Goal: Navigation & Orientation: Find specific page/section

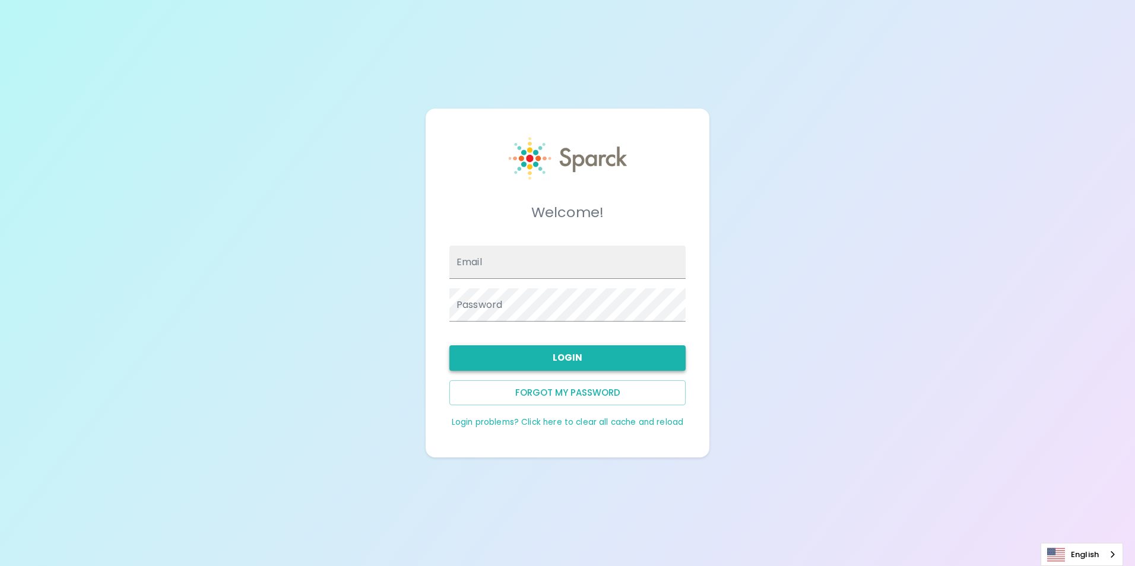
type input "[EMAIL_ADDRESS][DOMAIN_NAME]"
click at [558, 357] on button "Login" at bounding box center [567, 357] width 236 height 25
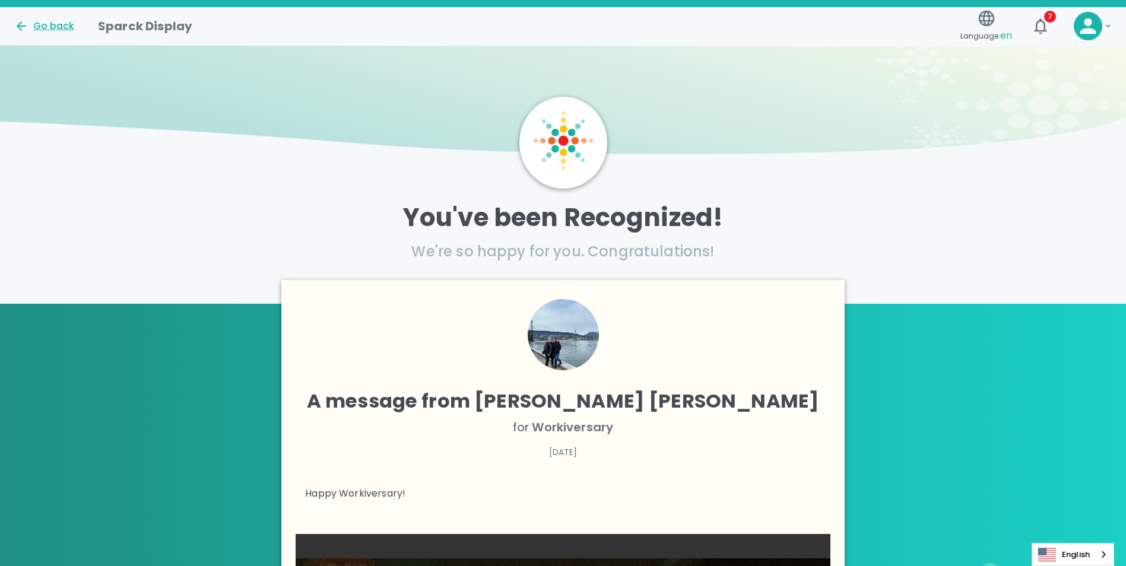
click at [53, 28] on div "Go back" at bounding box center [44, 26] width 60 height 14
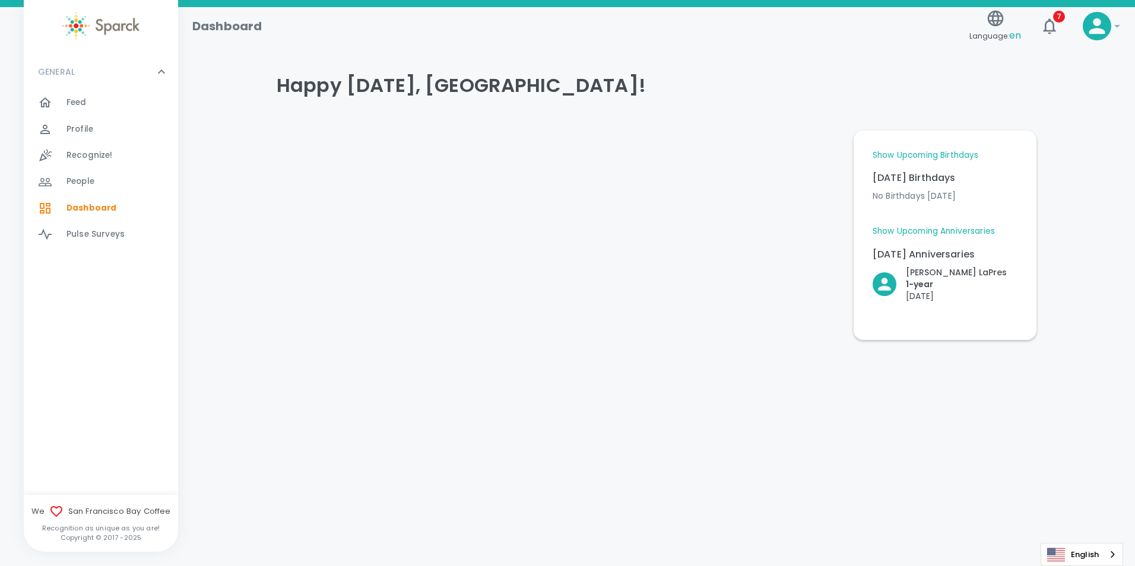
click at [112, 105] on div "Feed 0" at bounding box center [122, 102] width 112 height 17
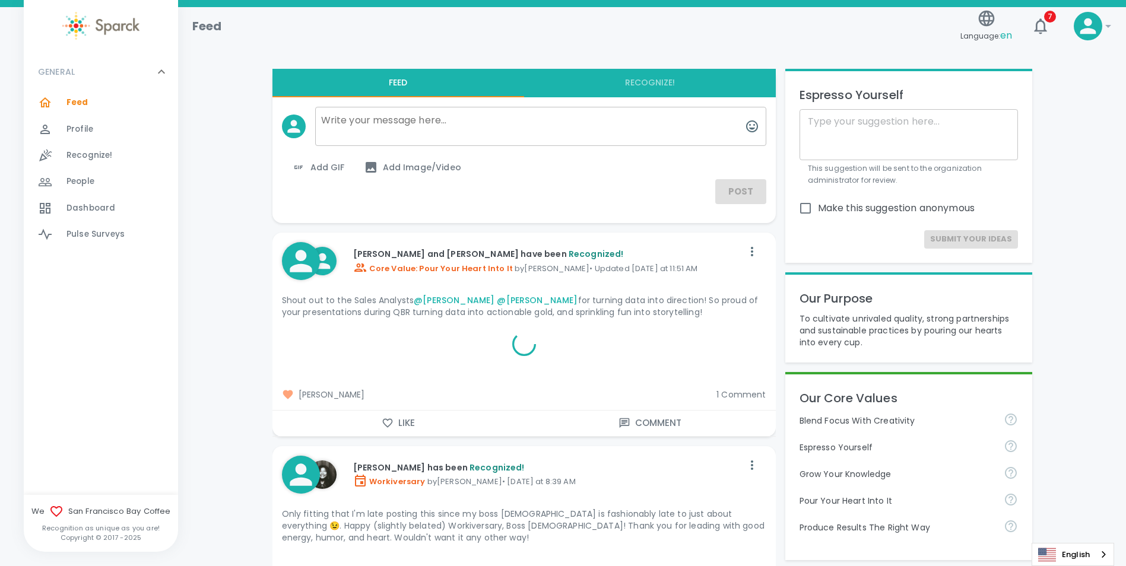
click at [673, 48] on div at bounding box center [651, 40] width 919 height 38
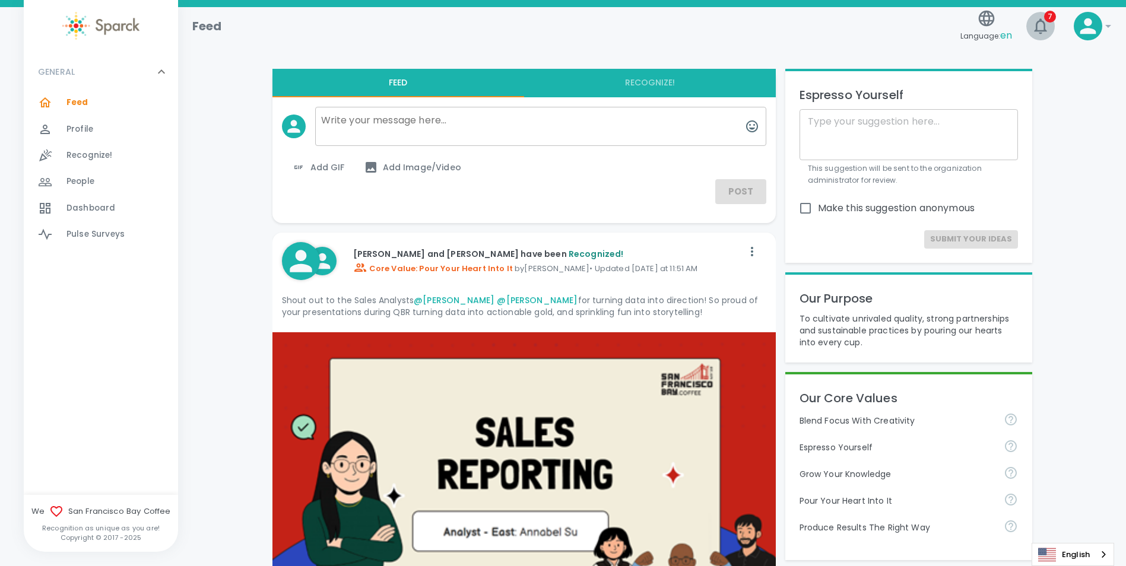
click at [1040, 27] on icon "button" at bounding box center [1040, 26] width 19 height 19
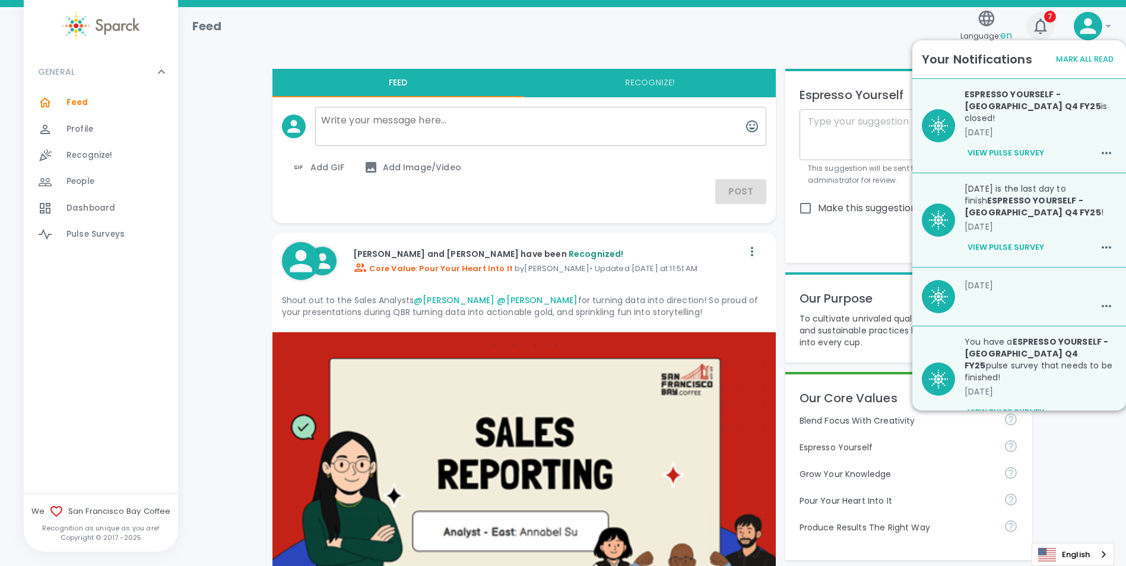
click at [1045, 24] on icon "button" at bounding box center [1040, 26] width 19 height 19
